Goal: Find specific page/section: Find specific page/section

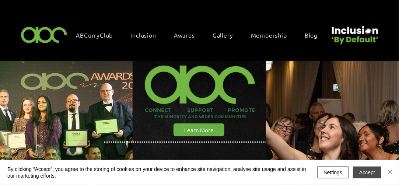
click at [368, 169] on button "Accept" at bounding box center [367, 172] width 28 height 12
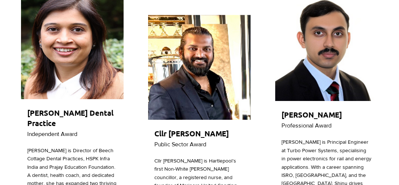
scroll to position [665, 0]
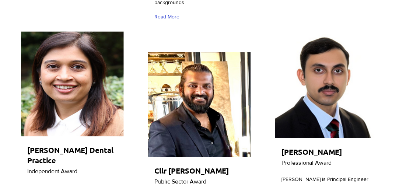
drag, startPoint x: 398, startPoint y: 37, endPoint x: 398, endPoint y: 24, distance: 13.6
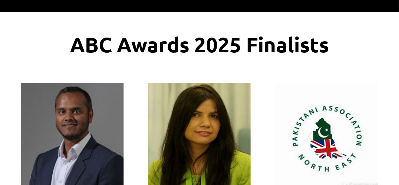
scroll to position [0, 0]
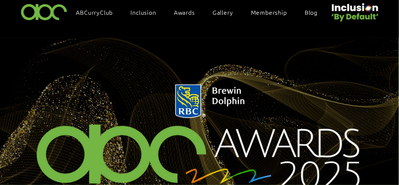
scroll to position [20, 0]
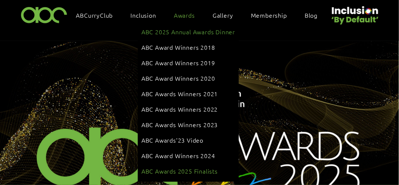
click at [179, 167] on span "ABC Awards 2025 Finalists" at bounding box center [179, 171] width 76 height 8
